Goal: Information Seeking & Learning: Learn about a topic

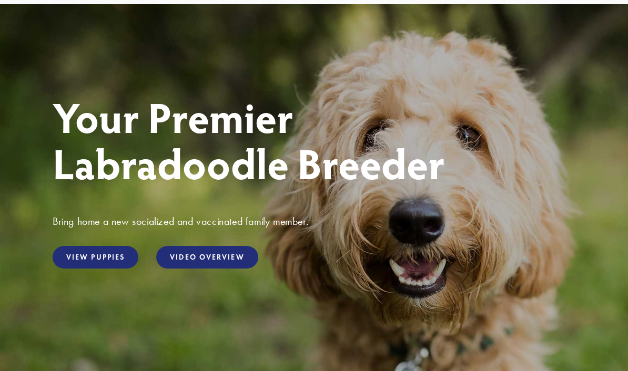
scroll to position [104, 0]
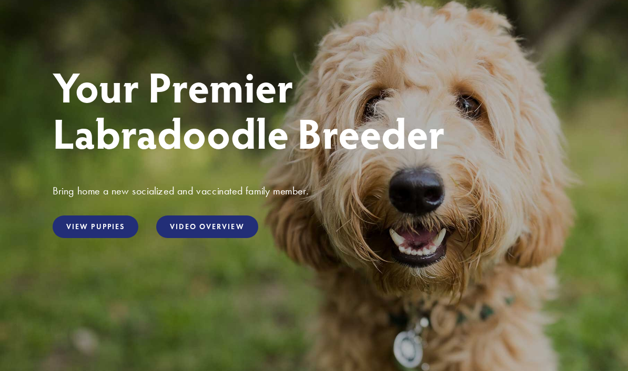
click at [89, 233] on link "View Puppies" at bounding box center [96, 227] width 86 height 23
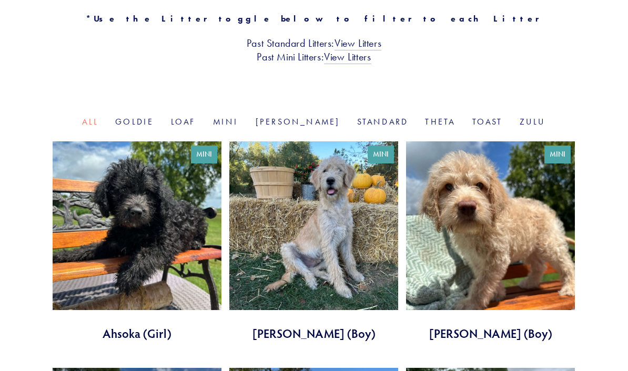
scroll to position [308, 0]
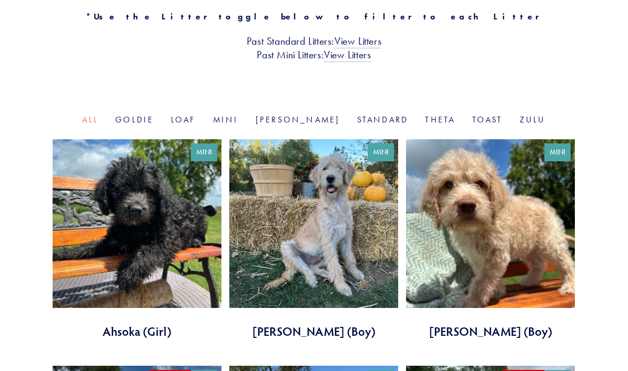
click at [341, 255] on link at bounding box center [313, 239] width 169 height 200
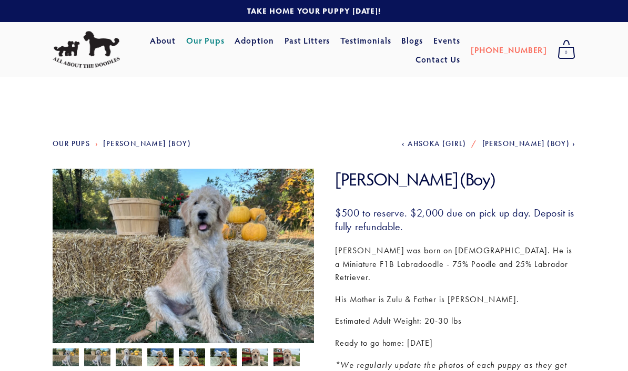
scroll to position [16, 0]
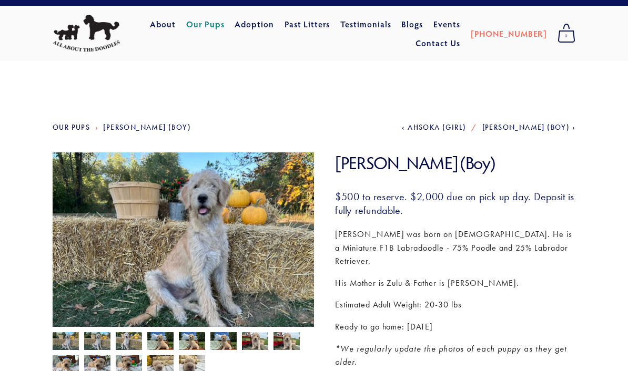
click at [128, 238] on img at bounding box center [183, 250] width 261 height 196
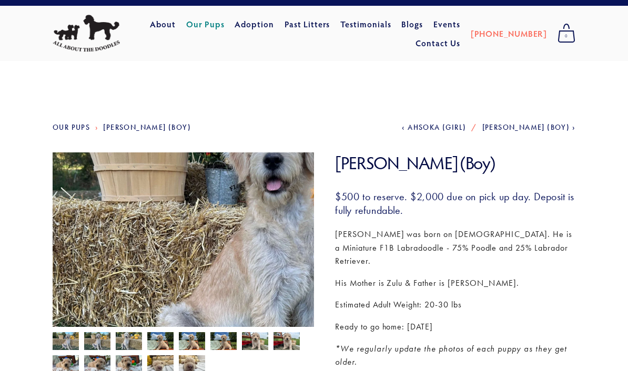
click at [132, 238] on img at bounding box center [183, 250] width 261 height 196
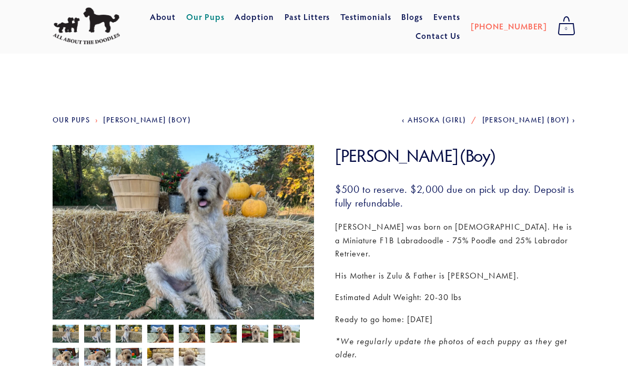
scroll to position [27, 0]
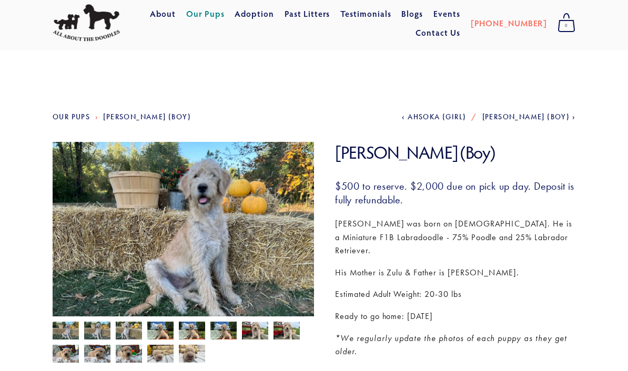
click at [151, 239] on img at bounding box center [183, 240] width 261 height 196
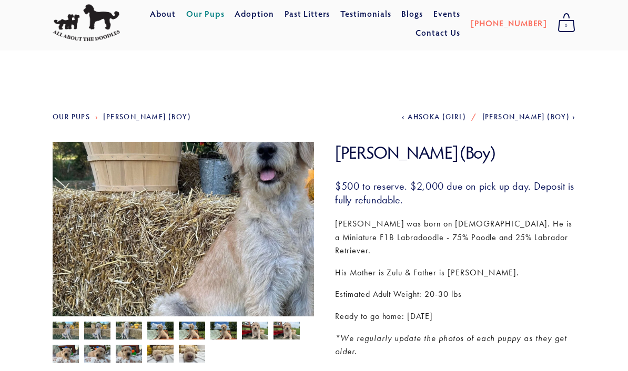
click at [138, 227] on img at bounding box center [183, 240] width 261 height 196
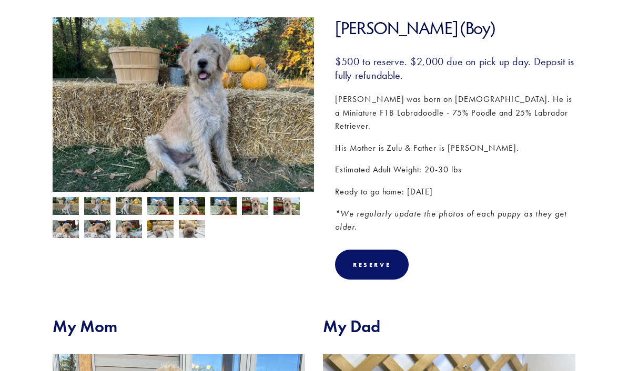
scroll to position [111, 0]
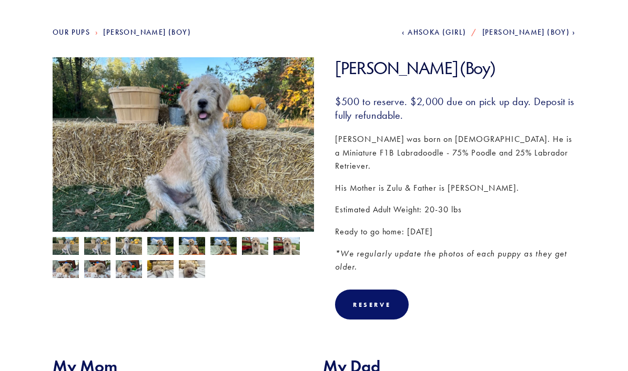
click at [62, 247] on img at bounding box center [66, 247] width 26 height 20
click at [97, 252] on img at bounding box center [97, 247] width 26 height 20
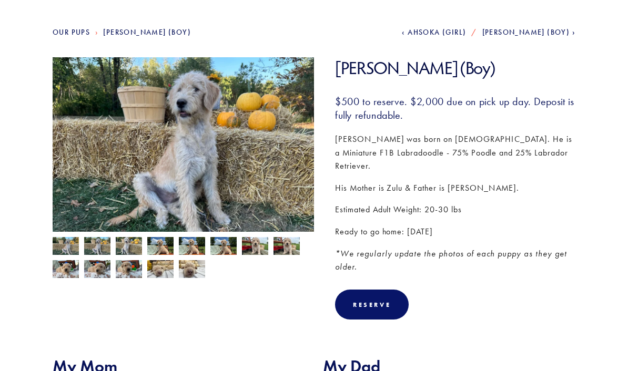
click at [125, 255] on img at bounding box center [129, 247] width 26 height 20
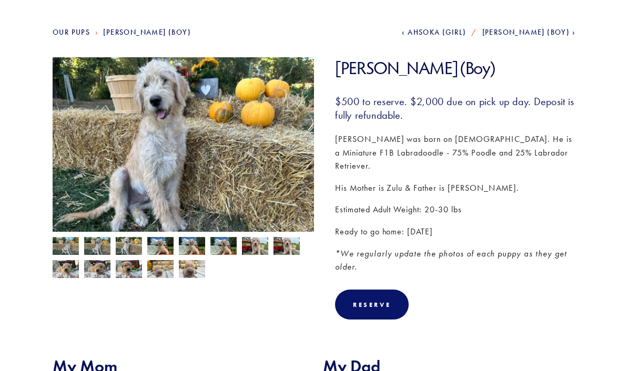
click at [159, 248] on img at bounding box center [160, 247] width 26 height 20
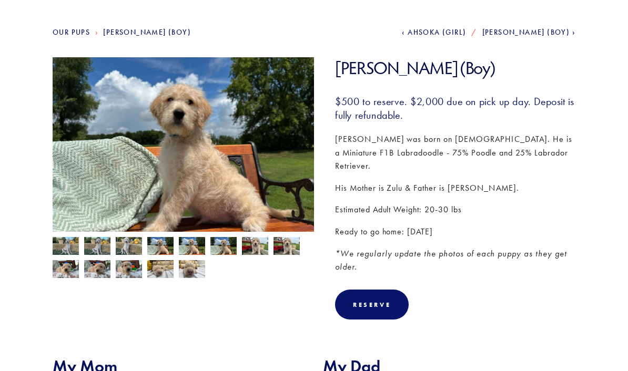
click at [189, 245] on img at bounding box center [192, 247] width 26 height 20
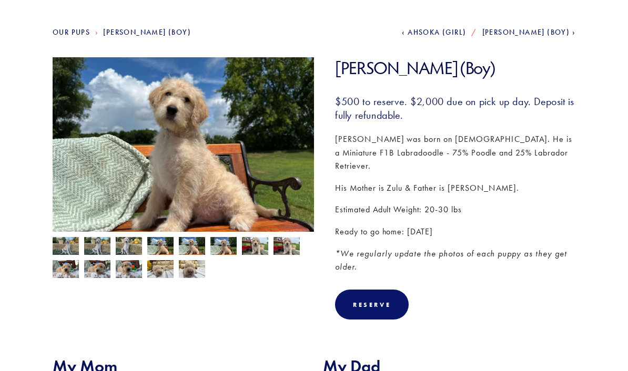
click at [218, 255] on img at bounding box center [223, 247] width 26 height 20
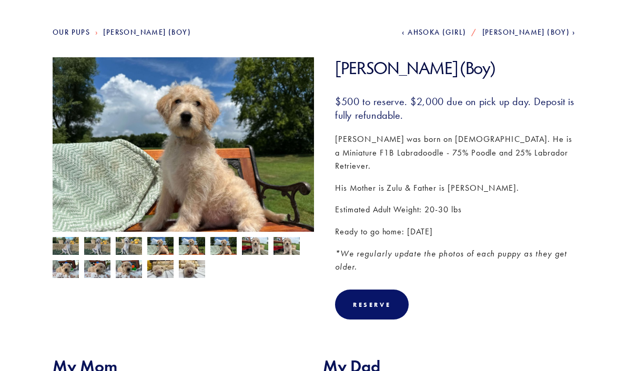
click at [253, 244] on img at bounding box center [255, 247] width 26 height 20
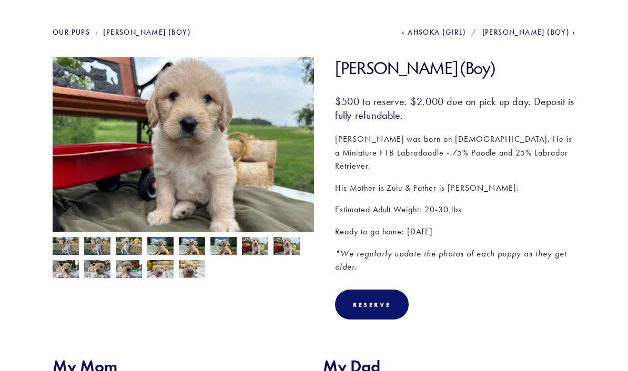
click at [291, 250] on img at bounding box center [286, 247] width 26 height 20
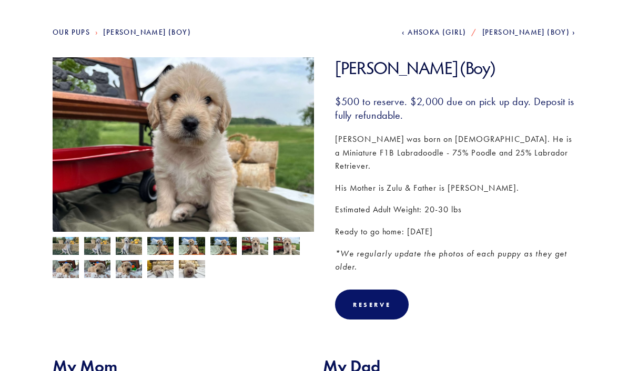
click at [61, 248] on img at bounding box center [66, 247] width 26 height 20
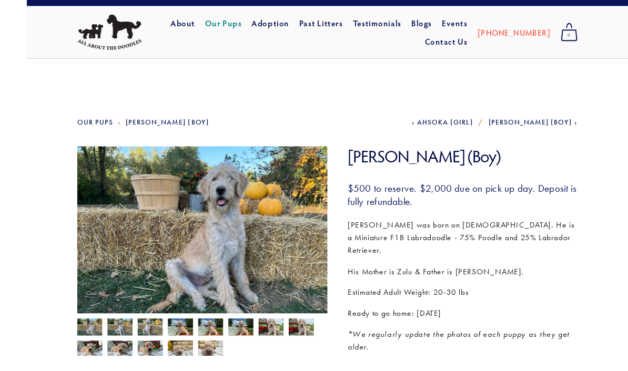
scroll to position [74, 0]
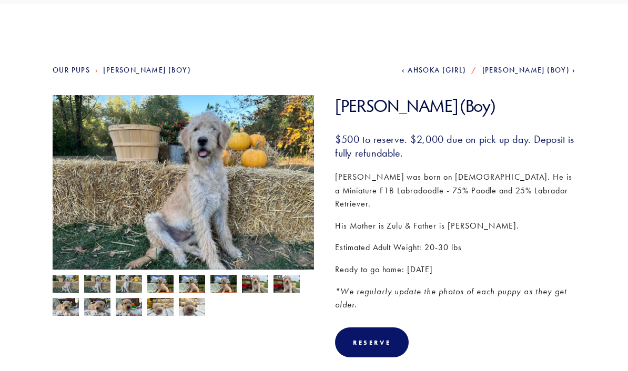
click at [71, 83] on nav "Our Pups Luke Skywalker (Boy) Previous Ahsoka (Girl) Next Darth Vader (Boy)" at bounding box center [314, 81] width 522 height 28
click at [70, 69] on link "Our Pups" at bounding box center [71, 70] width 37 height 9
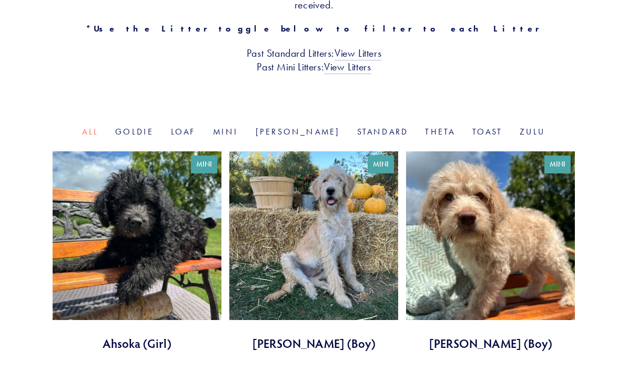
scroll to position [305, 0]
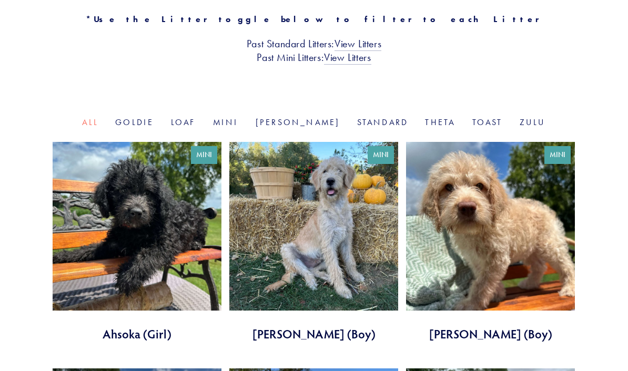
click at [506, 242] on link at bounding box center [490, 242] width 169 height 200
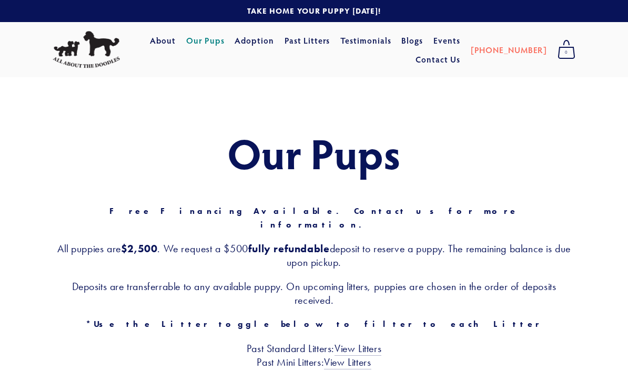
scroll to position [343, 0]
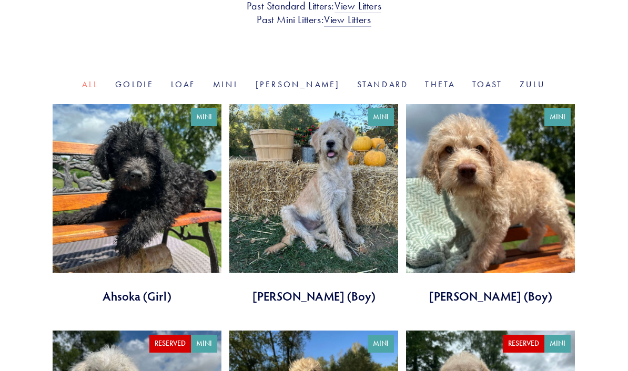
click at [123, 172] on link at bounding box center [137, 204] width 169 height 200
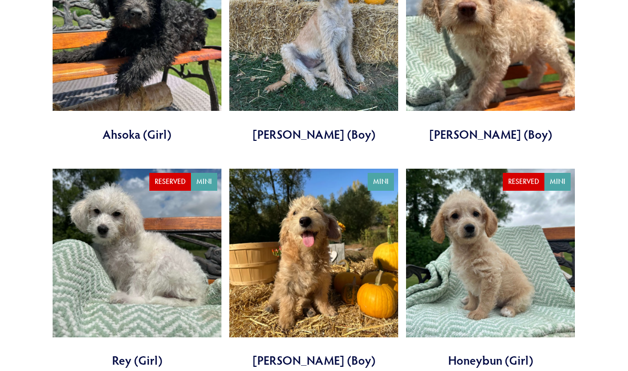
scroll to position [510, 0]
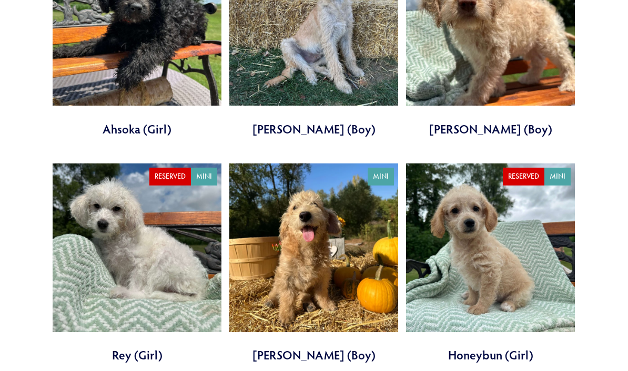
click at [317, 262] on link at bounding box center [313, 263] width 169 height 200
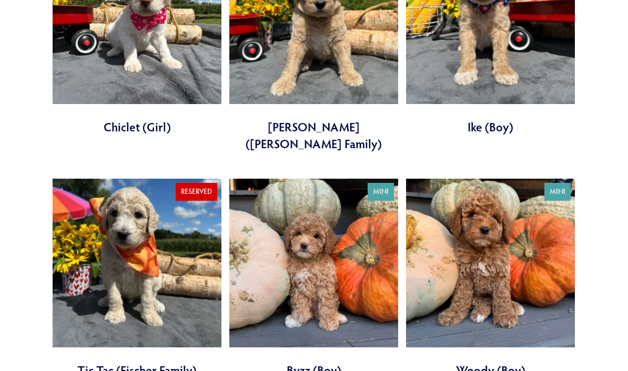
scroll to position [965, 0]
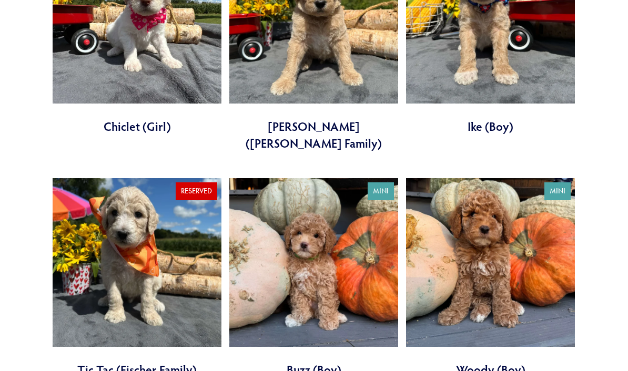
click at [310, 244] on link at bounding box center [313, 278] width 169 height 200
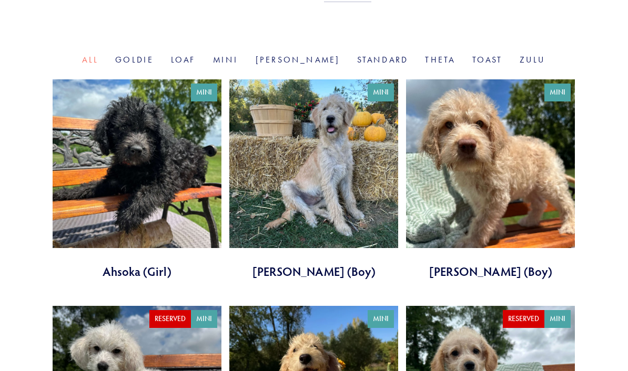
scroll to position [364, 0]
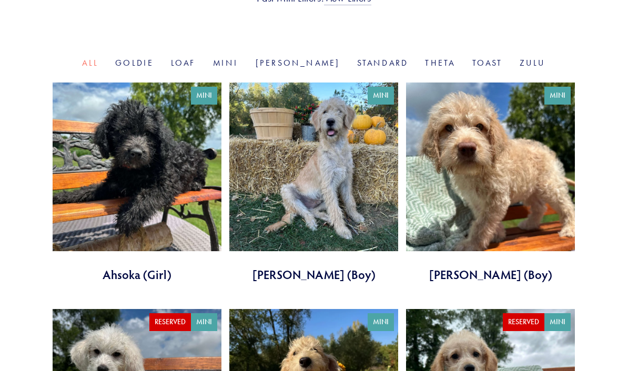
click at [312, 180] on link at bounding box center [313, 183] width 169 height 200
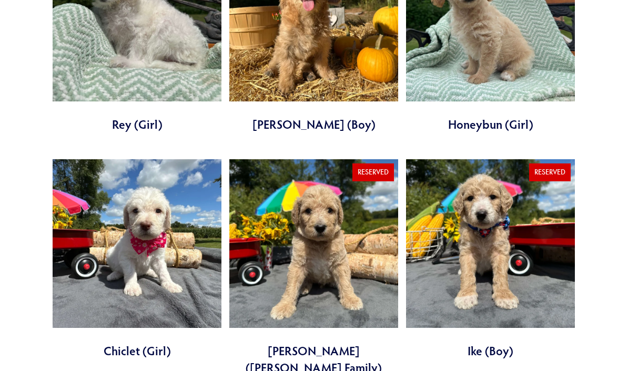
scroll to position [742, 0]
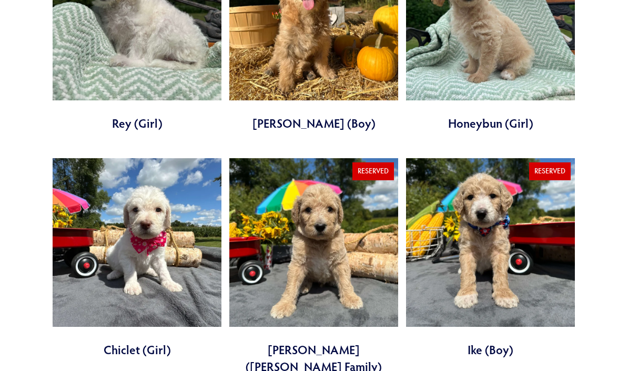
click at [115, 252] on link at bounding box center [137, 258] width 169 height 200
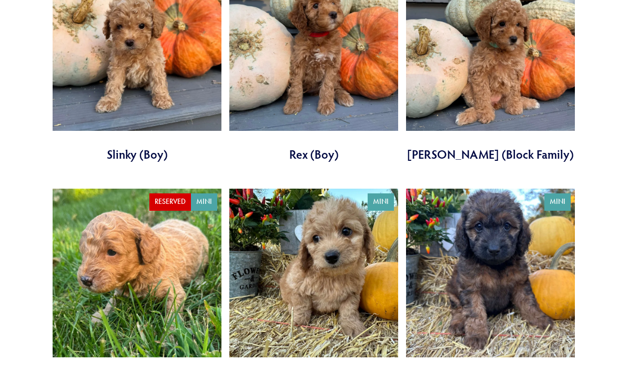
scroll to position [1410, 0]
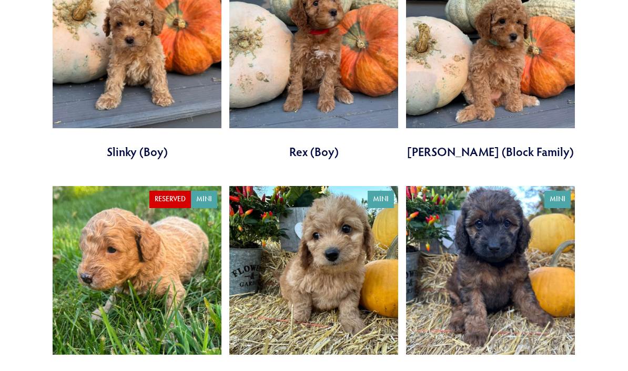
click at [501, 259] on link at bounding box center [490, 286] width 169 height 200
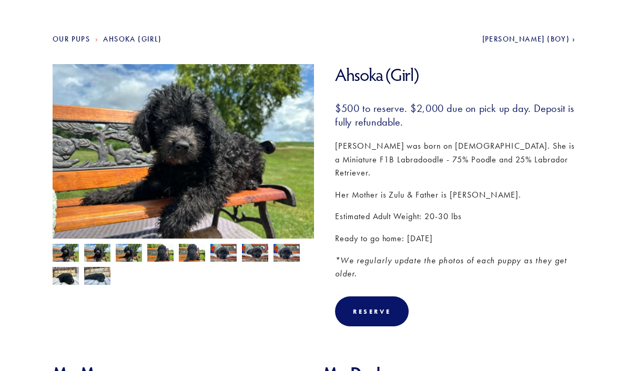
scroll to position [103, 0]
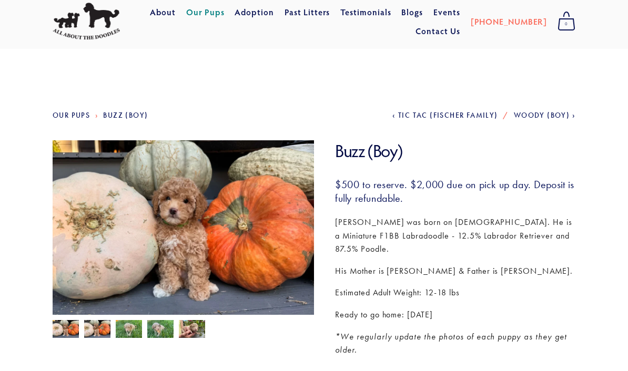
scroll to position [28, 0]
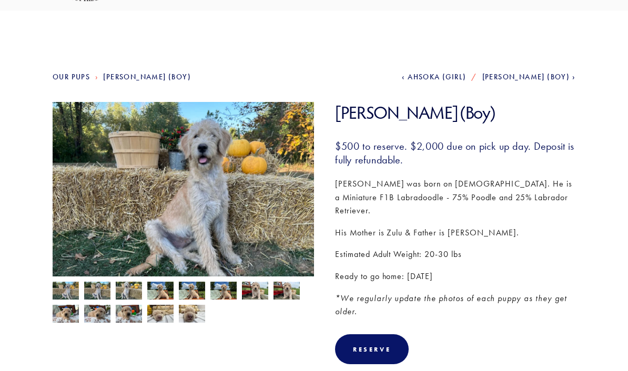
scroll to position [58, 0]
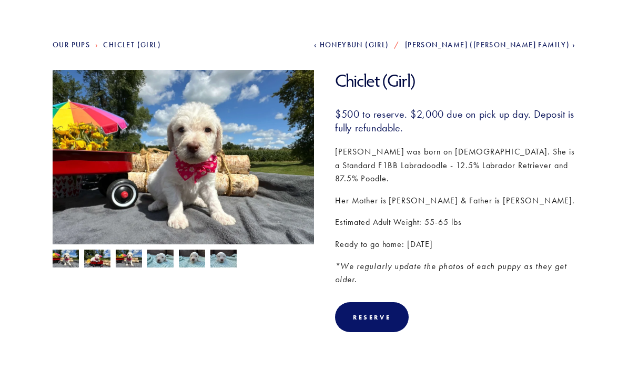
scroll to position [98, 0]
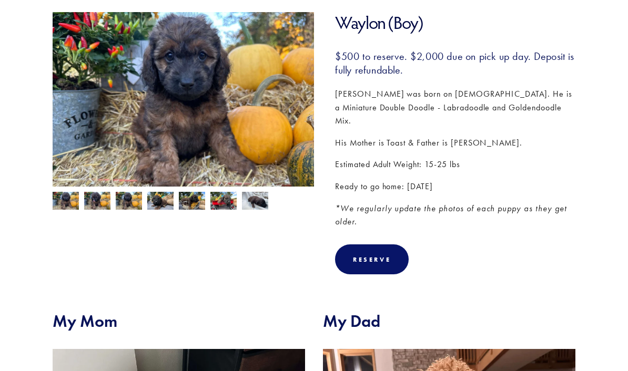
scroll to position [157, 0]
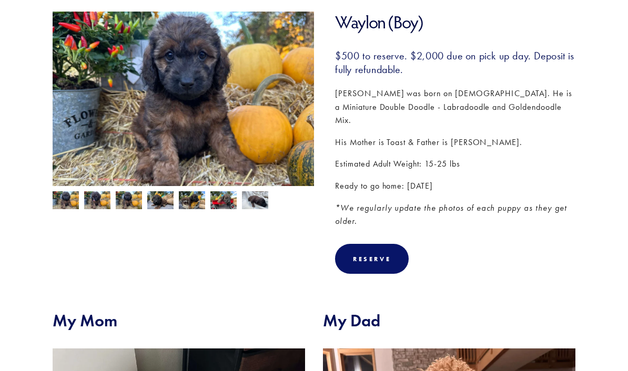
click at [110, 119] on img at bounding box center [183, 110] width 261 height 196
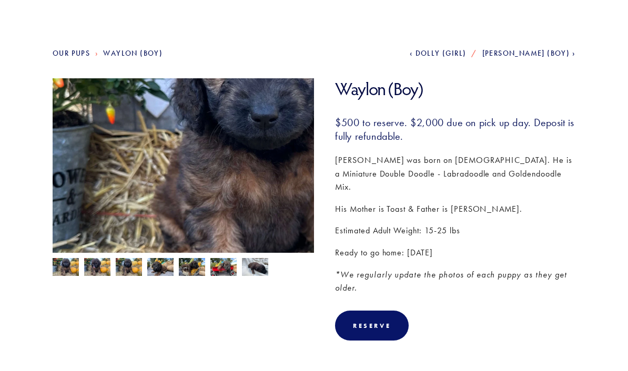
scroll to position [93, 0]
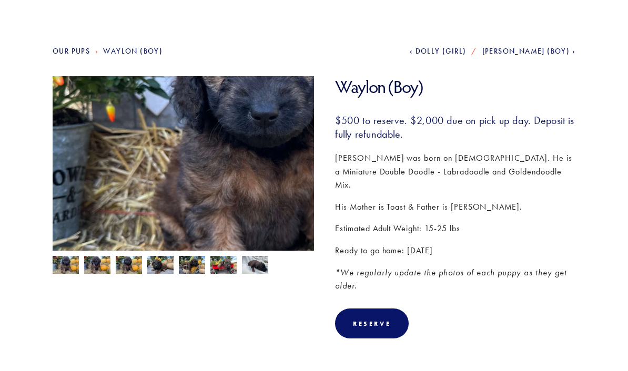
click at [64, 263] on img at bounding box center [66, 266] width 26 height 20
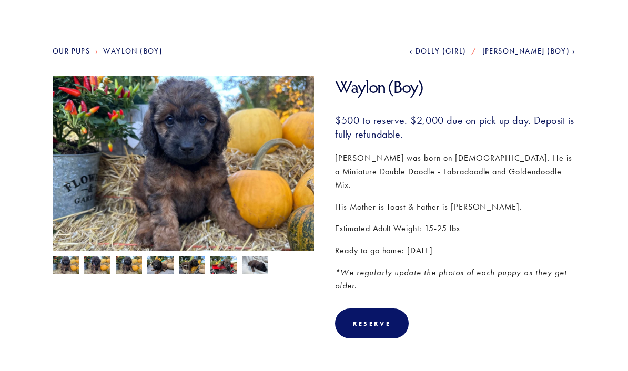
click at [94, 268] on img at bounding box center [97, 266] width 26 height 20
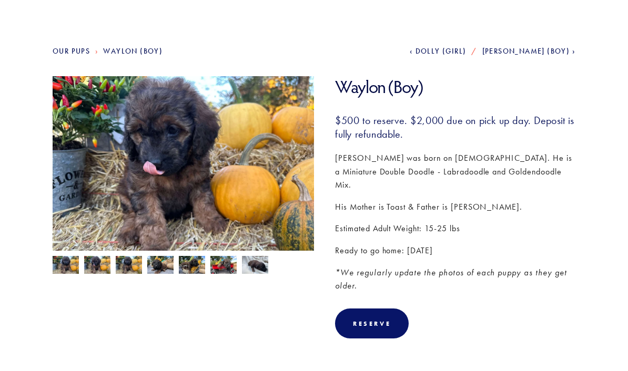
click at [127, 263] on img at bounding box center [129, 266] width 26 height 20
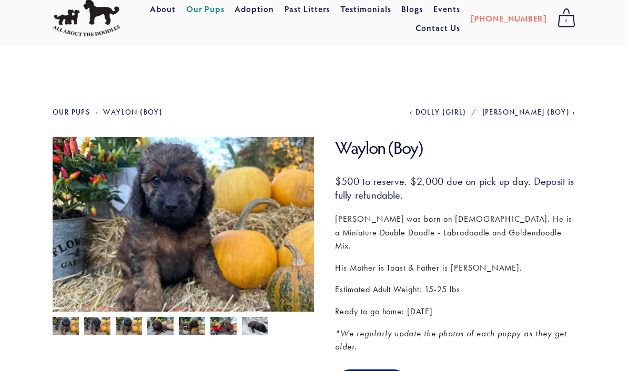
scroll to position [33, 0]
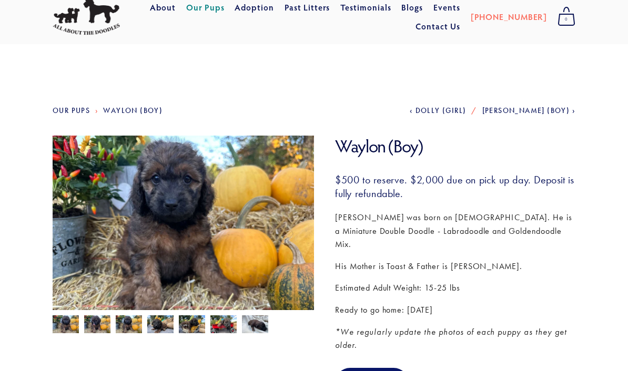
click at [77, 114] on link "Our Pups" at bounding box center [71, 110] width 37 height 9
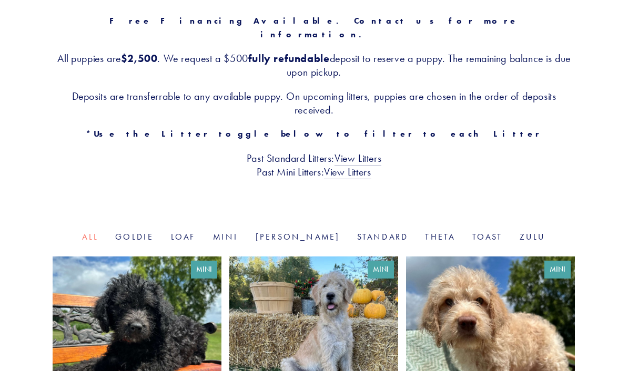
scroll to position [209, 0]
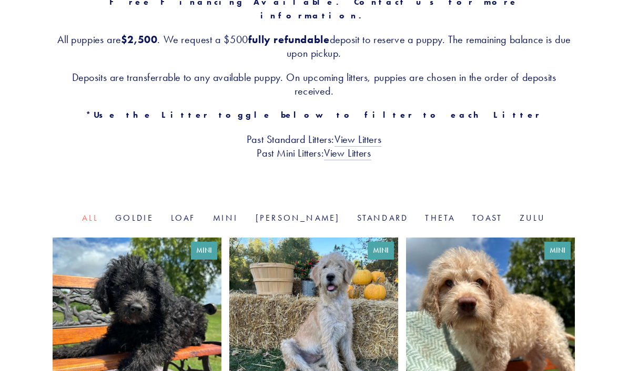
click at [325, 317] on link at bounding box center [313, 338] width 169 height 200
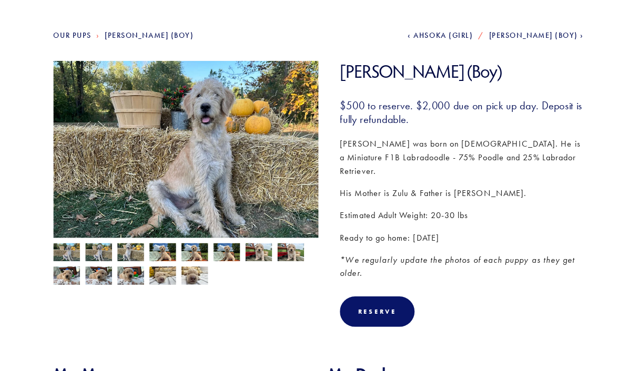
scroll to position [99, 0]
